Goal: Find specific page/section: Find specific page/section

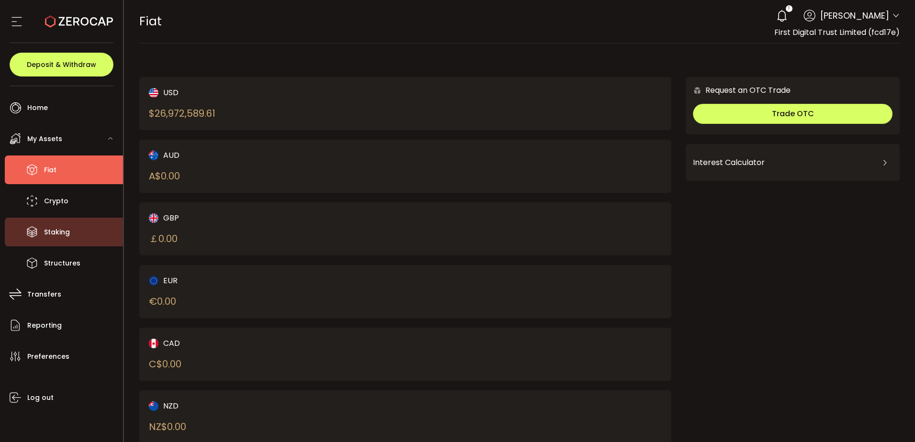
scroll to position [27, 0]
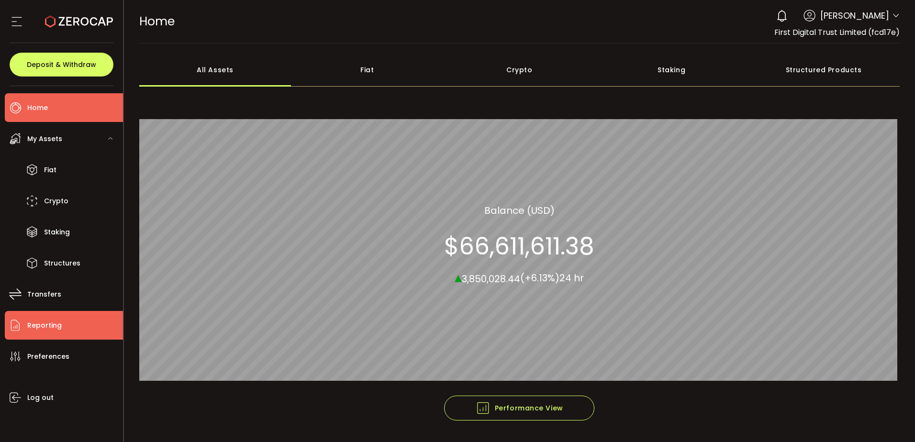
click at [57, 320] on span "Reporting" at bounding box center [44, 326] width 34 height 14
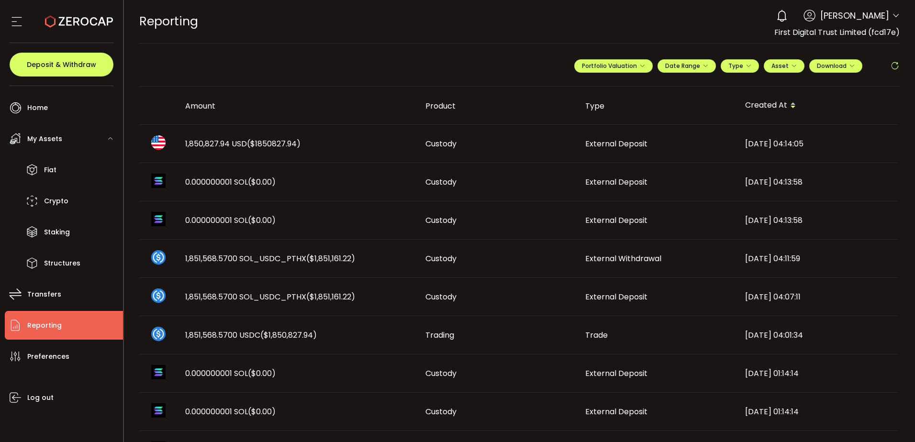
drag, startPoint x: 233, startPoint y: 147, endPoint x: 239, endPoint y: 146, distance: 5.8
click at [234, 147] on span "1,850,827.94 USD ($1850827.94)" at bounding box center [242, 143] width 115 height 11
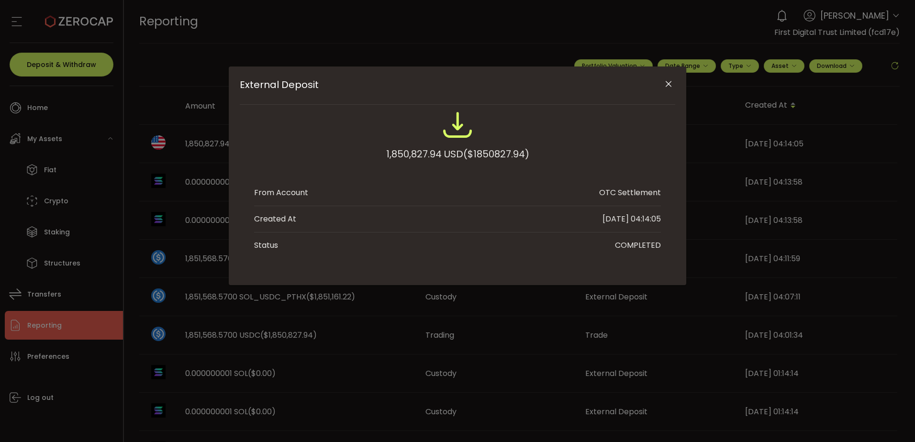
click at [502, 155] on span "($1850827.94)" at bounding box center [496, 153] width 66 height 17
copy span "1850827.94"
click at [661, 85] on div "External Deposit" at bounding box center [457, 86] width 435 height 38
drag, startPoint x: 661, startPoint y: 85, endPoint x: 669, endPoint y: 82, distance: 7.7
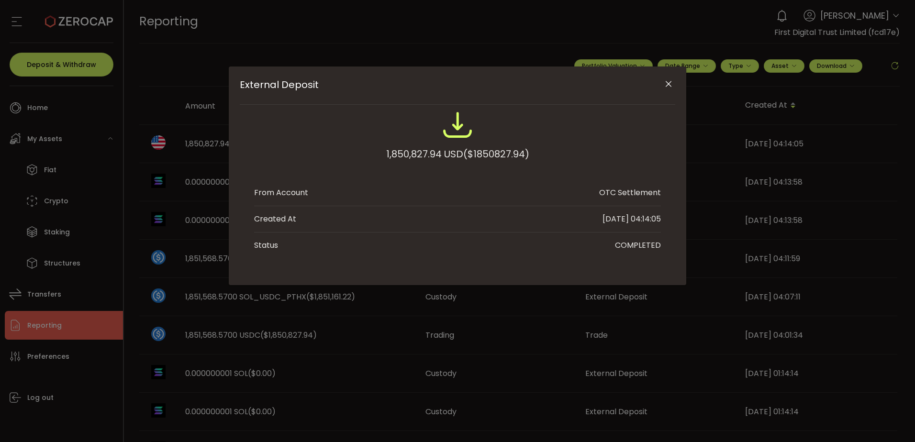
click at [671, 81] on icon "Close" at bounding box center [669, 84] width 10 height 10
